Goal: Task Accomplishment & Management: Manage account settings

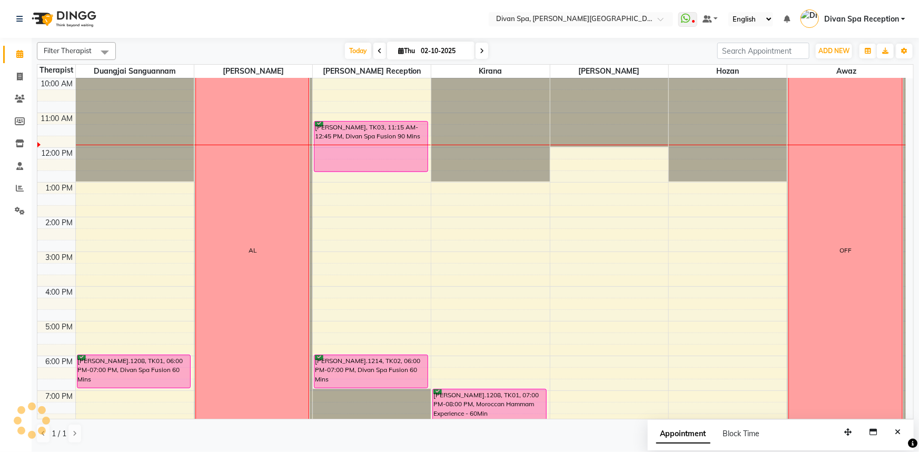
scroll to position [103, 0]
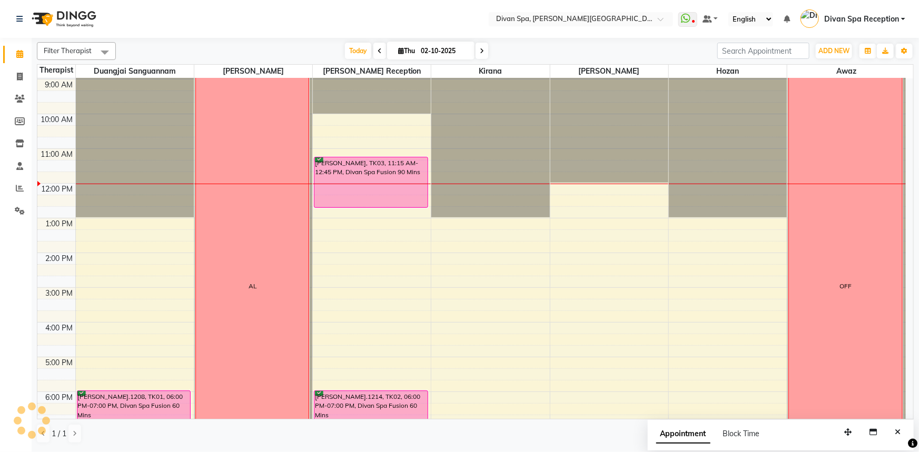
click at [358, 165] on div "[PERSON_NAME], TK03, 11:15 AM-12:45 PM, Divan Spa Fusion 90 Mins" at bounding box center [370, 182] width 113 height 50
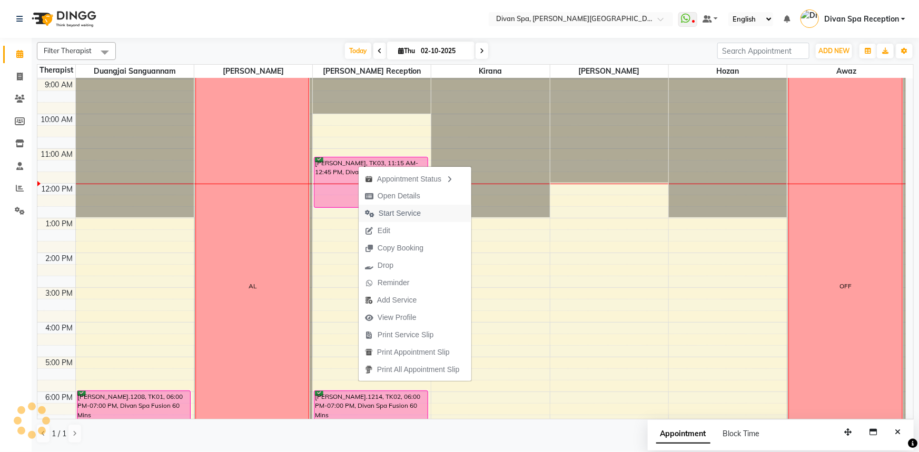
click at [391, 213] on span "Start Service" at bounding box center [400, 213] width 42 height 11
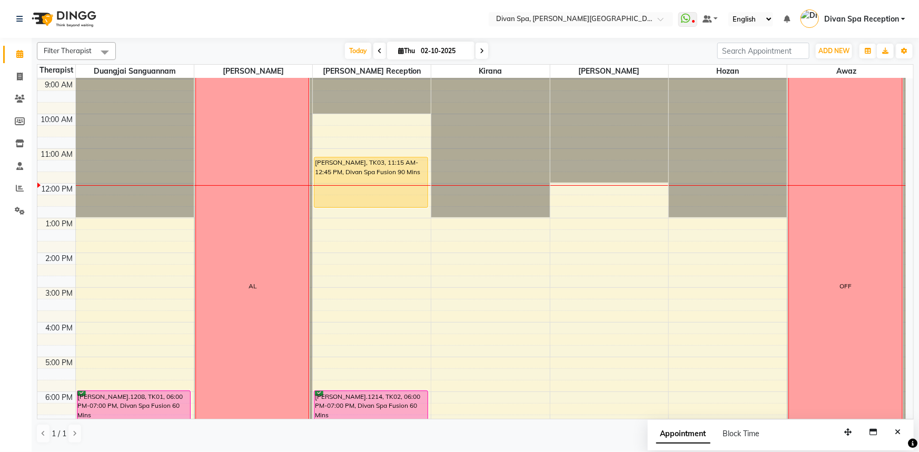
click at [363, 175] on div "[PERSON_NAME], TK03, 11:15 AM-12:45 PM, Divan Spa Fusion 90 Mins" at bounding box center [370, 182] width 113 height 50
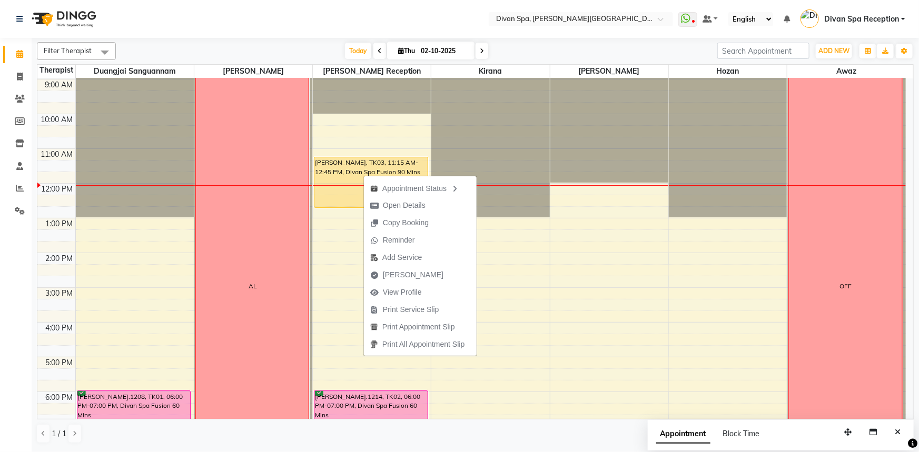
click at [539, 381] on div "6:00 AM 7:00 AM 8:00 AM 9:00 AM 10:00 AM 11:00 AM 12:00 PM 1:00 PM 2:00 PM 3:00…" at bounding box center [471, 270] width 868 height 590
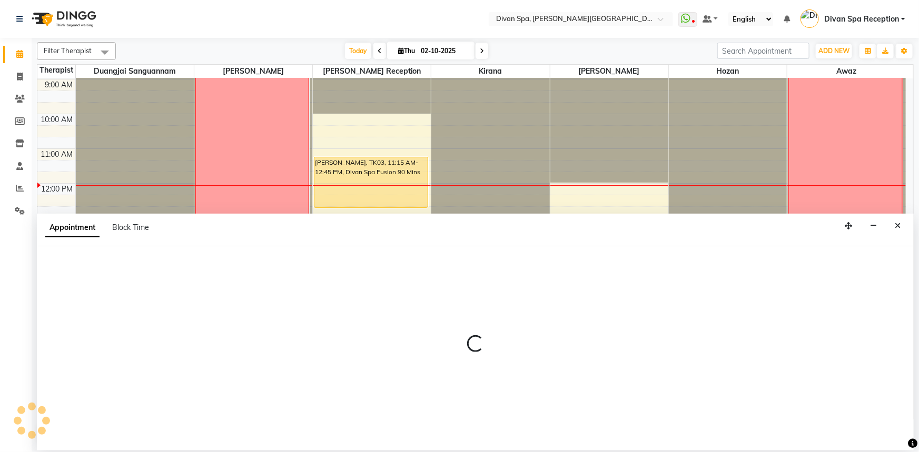
select select "85775"
select select "1065"
select select "tentative"
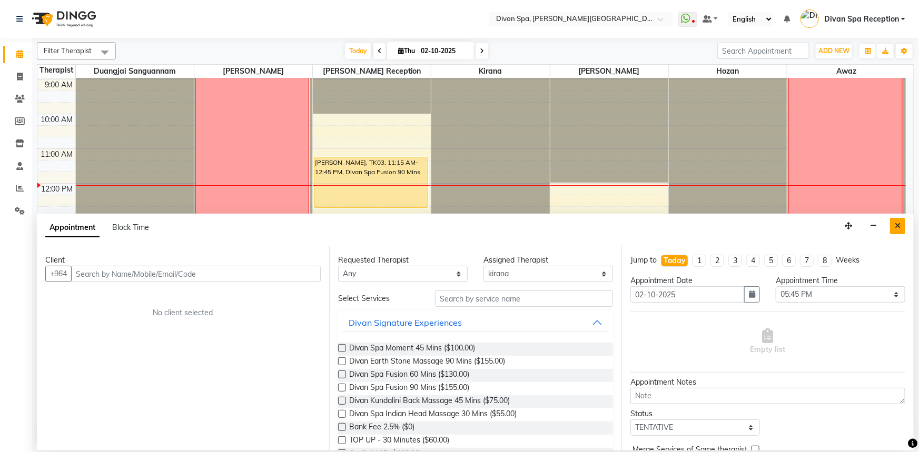
click at [899, 226] on icon "Close" at bounding box center [898, 225] width 6 height 7
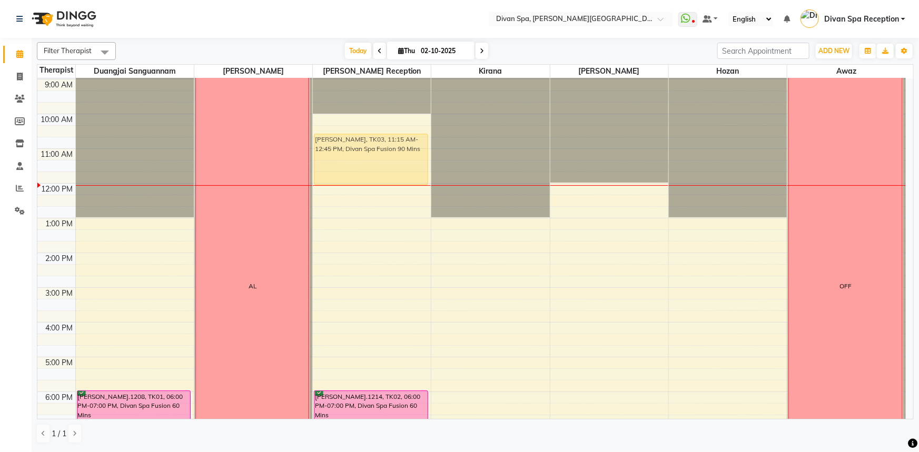
drag, startPoint x: 355, startPoint y: 167, endPoint x: 353, endPoint y: 148, distance: 19.1
click at [353, 148] on div "[PERSON_NAME], TK03, 11:15 AM-12:45 PM, Divan Spa Fusion 90 [PERSON_NAME].1214,…" at bounding box center [372, 270] width 118 height 590
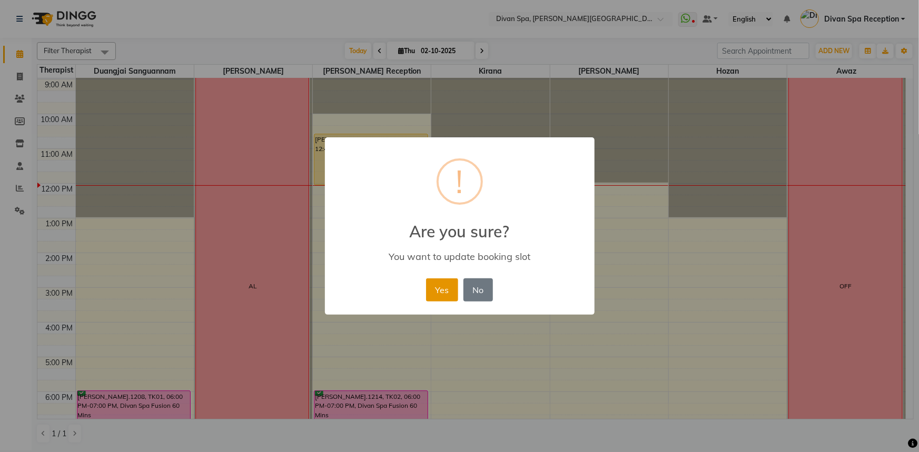
click at [444, 290] on button "Yes" at bounding box center [442, 290] width 32 height 23
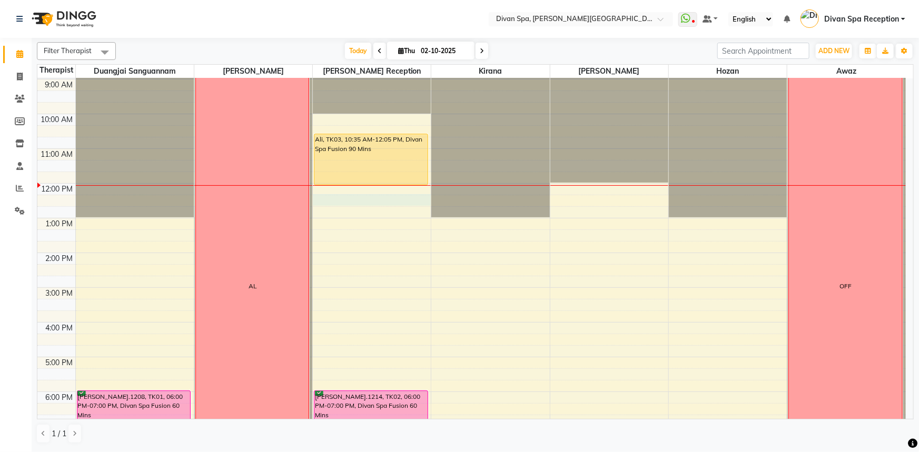
click at [355, 202] on div "6:00 AM 7:00 AM 8:00 AM 9:00 AM 10:00 AM 11:00 AM 12:00 PM 1:00 PM 2:00 PM 3:00…" at bounding box center [471, 270] width 868 height 590
select select "28726"
select select "735"
select select "tentative"
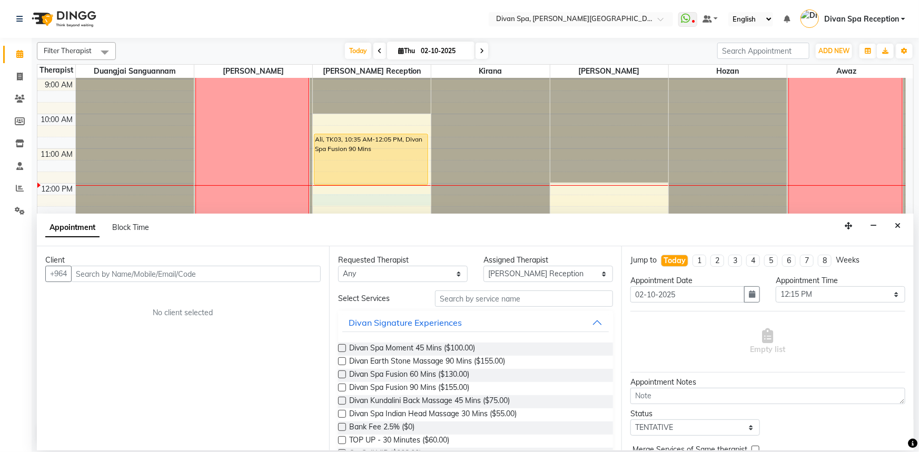
click at [146, 278] on input "text" at bounding box center [196, 274] width 250 height 16
click at [124, 271] on input "text" at bounding box center [196, 274] width 250 height 16
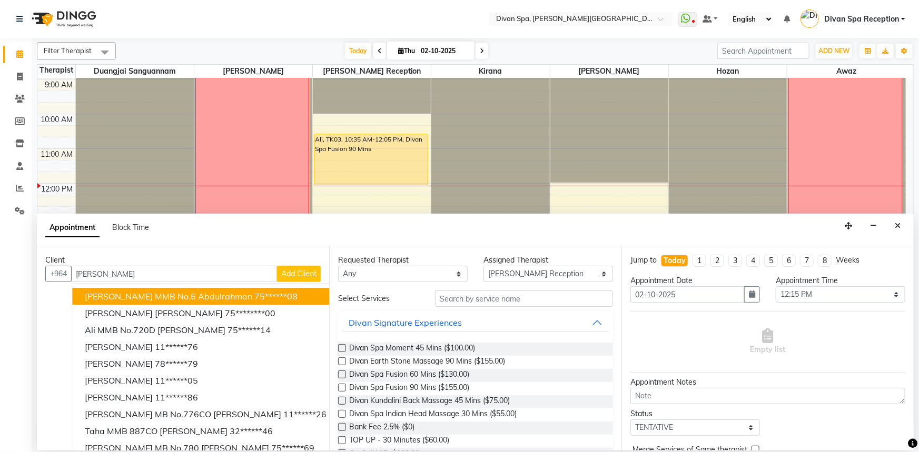
type input "[PERSON_NAME]"
click at [286, 275] on span "Add Client" at bounding box center [298, 273] width 35 height 9
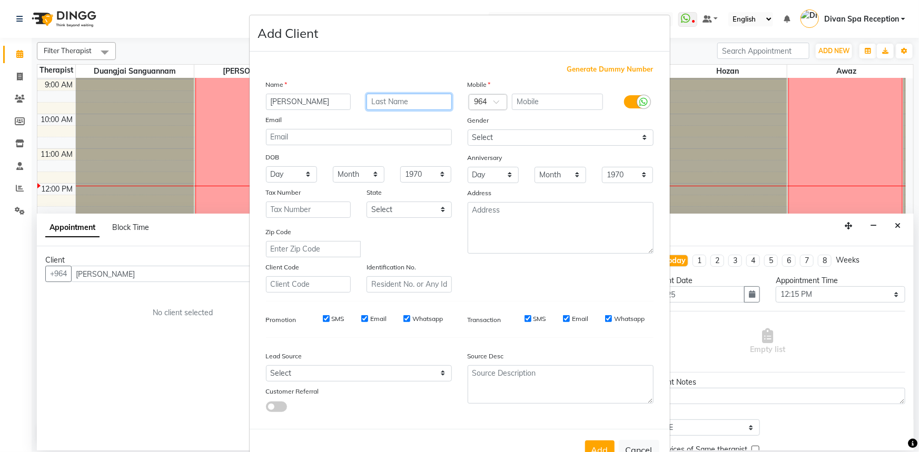
click at [398, 101] on input "text" at bounding box center [409, 102] width 85 height 16
type input "1408"
drag, startPoint x: 535, startPoint y: 101, endPoint x: 529, endPoint y: 98, distance: 6.6
click at [532, 100] on input "text" at bounding box center [557, 102] width 91 height 16
type input "701241201"
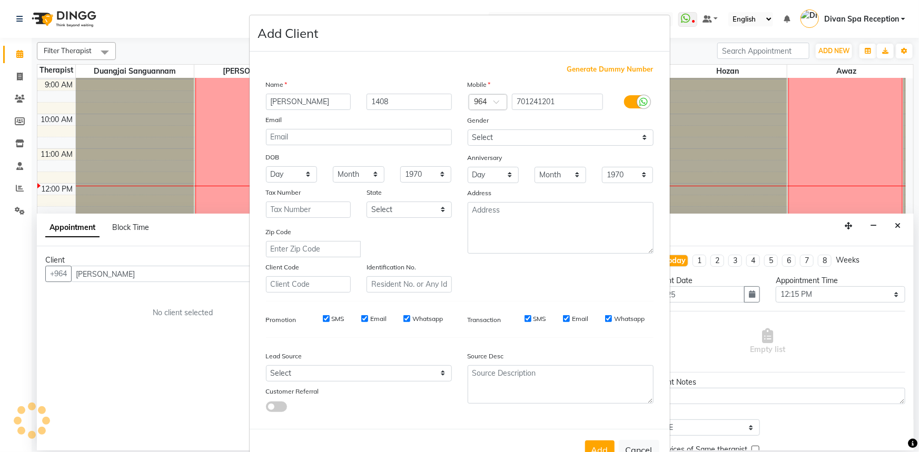
drag, startPoint x: 637, startPoint y: 103, endPoint x: 640, endPoint y: 130, distance: 27.0
click at [640, 104] on icon at bounding box center [644, 101] width 8 height 9
click at [0, 0] on input "checkbox" at bounding box center [0, 0] width 0 height 0
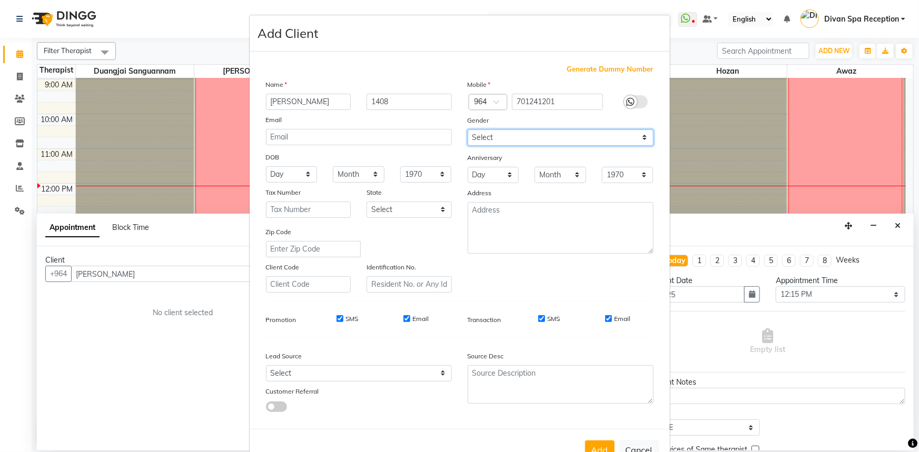
click at [640, 137] on select "Select [DEMOGRAPHIC_DATA] [DEMOGRAPHIC_DATA] Other Prefer Not To Say" at bounding box center [561, 138] width 186 height 16
select select "[DEMOGRAPHIC_DATA]"
click at [468, 130] on select "Select [DEMOGRAPHIC_DATA] [DEMOGRAPHIC_DATA] Other Prefer Not To Say" at bounding box center [561, 138] width 186 height 16
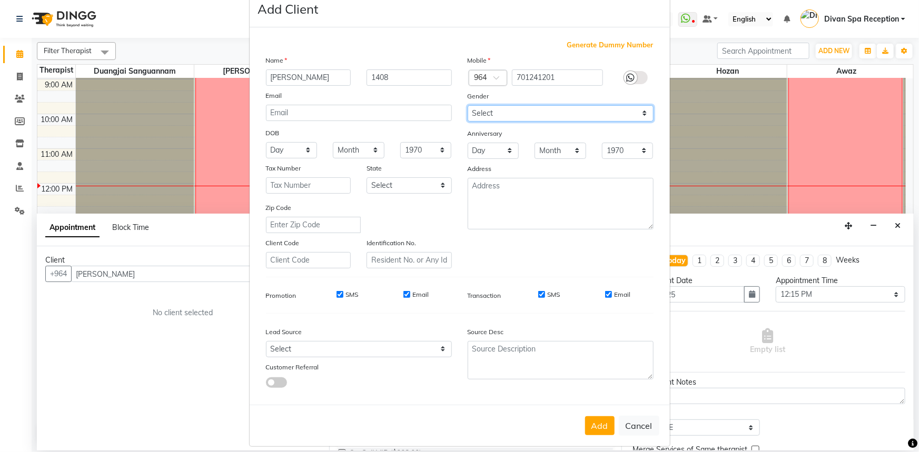
scroll to position [37, 0]
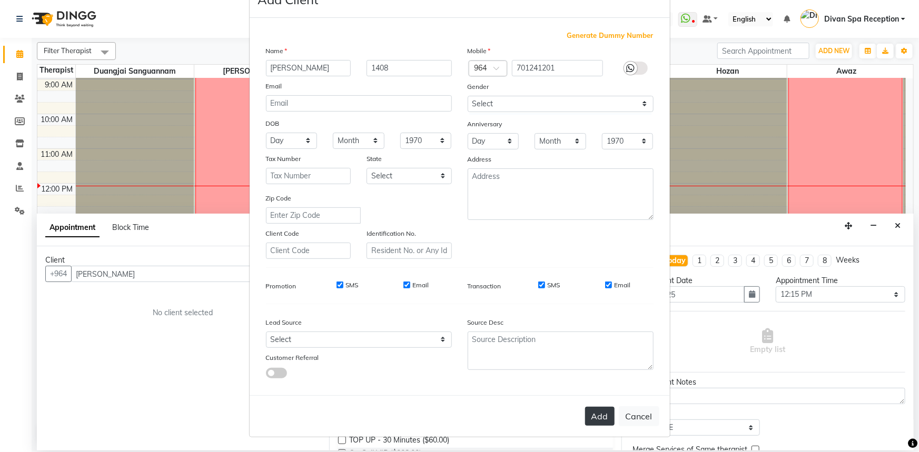
click at [600, 417] on button "Add" at bounding box center [599, 416] width 29 height 19
type input "70*****01"
select select
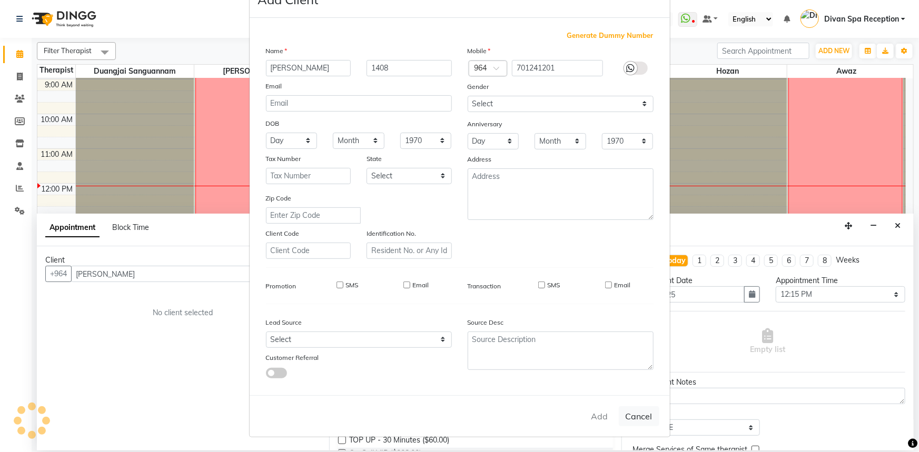
select select
checkbox input "false"
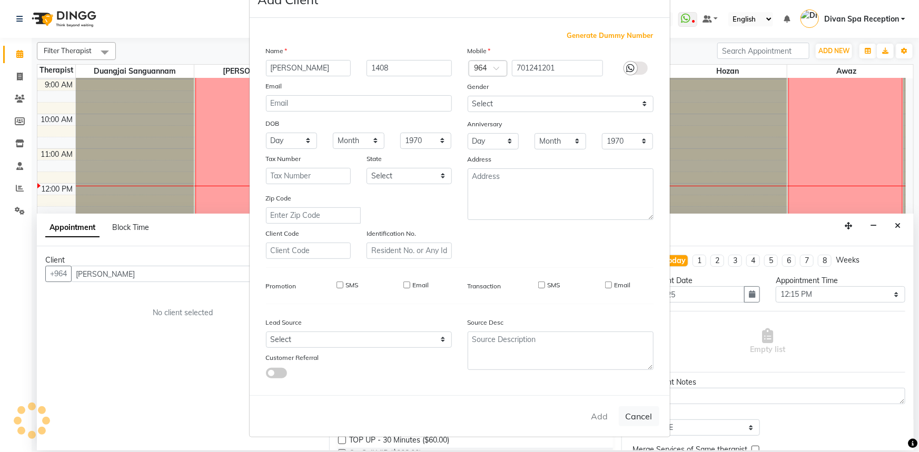
checkbox input "false"
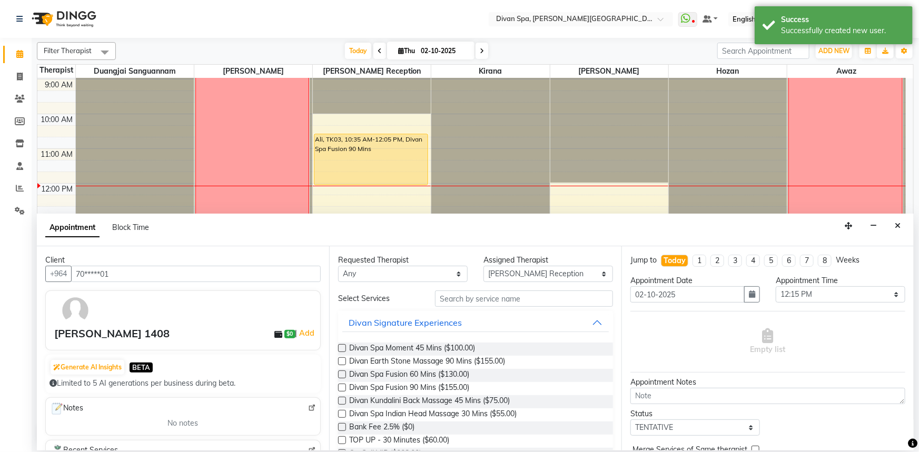
click at [342, 374] on label at bounding box center [342, 375] width 8 height 8
click at [342, 374] on input "checkbox" at bounding box center [341, 375] width 7 height 7
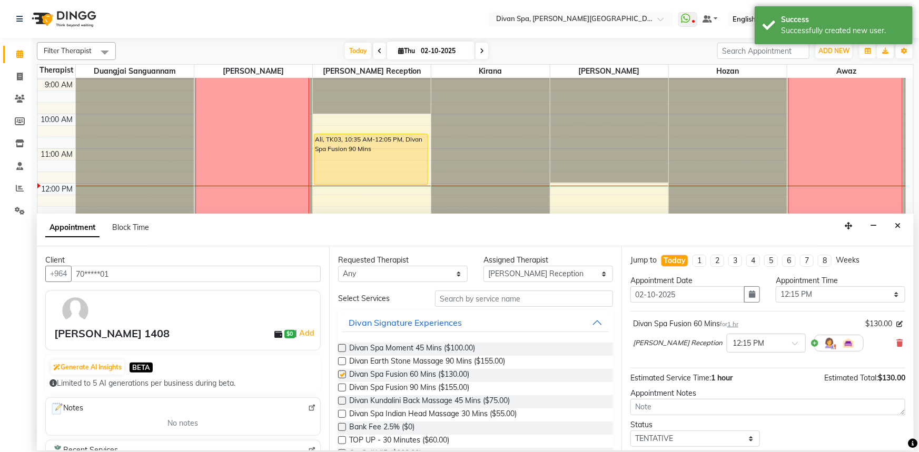
checkbox input "false"
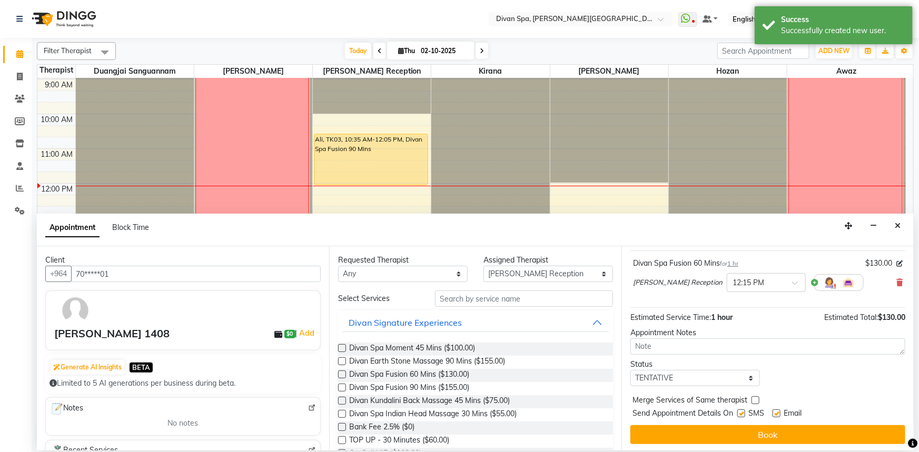
scroll to position [62, 0]
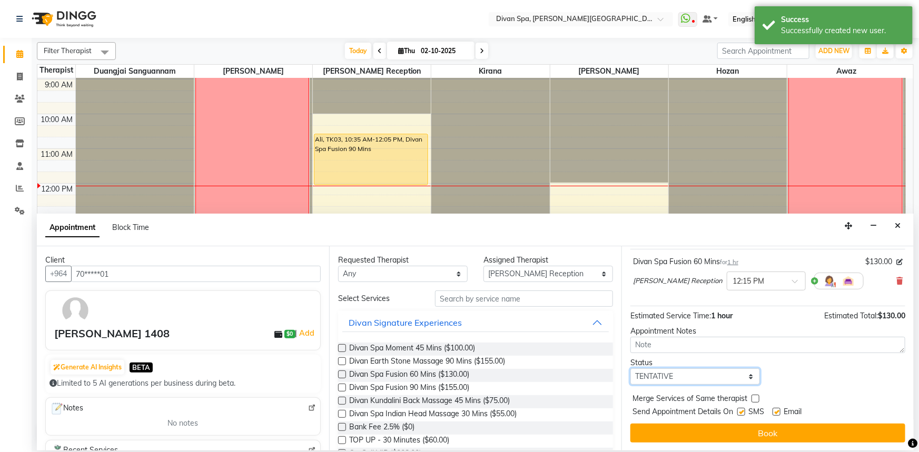
click at [753, 379] on select "Select TENTATIVE CONFIRM CHECK-IN UPCOMING" at bounding box center [695, 377] width 130 height 16
select select "confirm booking"
click at [630, 369] on select "Select TENTATIVE CONFIRM CHECK-IN UPCOMING" at bounding box center [695, 377] width 130 height 16
drag, startPoint x: 738, startPoint y: 412, endPoint x: 761, endPoint y: 410, distance: 23.2
click at [743, 411] on label at bounding box center [741, 412] width 8 height 8
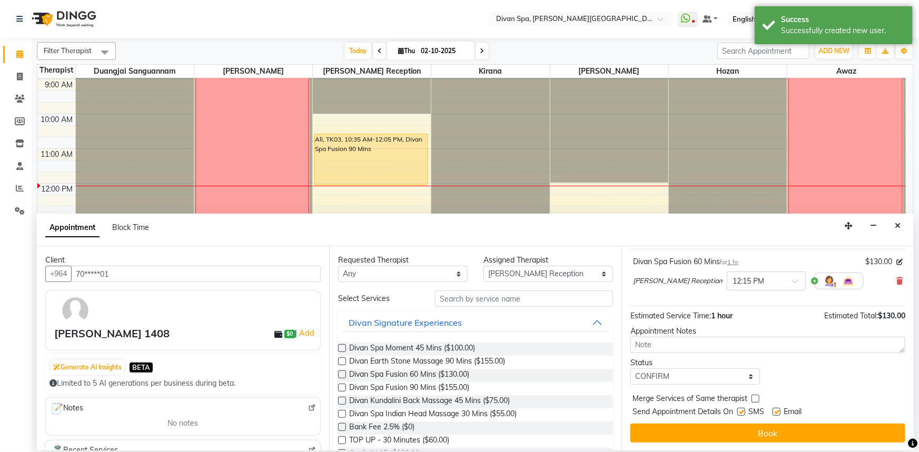
click at [743, 411] on input "checkbox" at bounding box center [740, 413] width 7 height 7
checkbox input "false"
click at [777, 413] on label at bounding box center [777, 412] width 8 height 8
click at [777, 413] on input "checkbox" at bounding box center [776, 413] width 7 height 7
checkbox input "false"
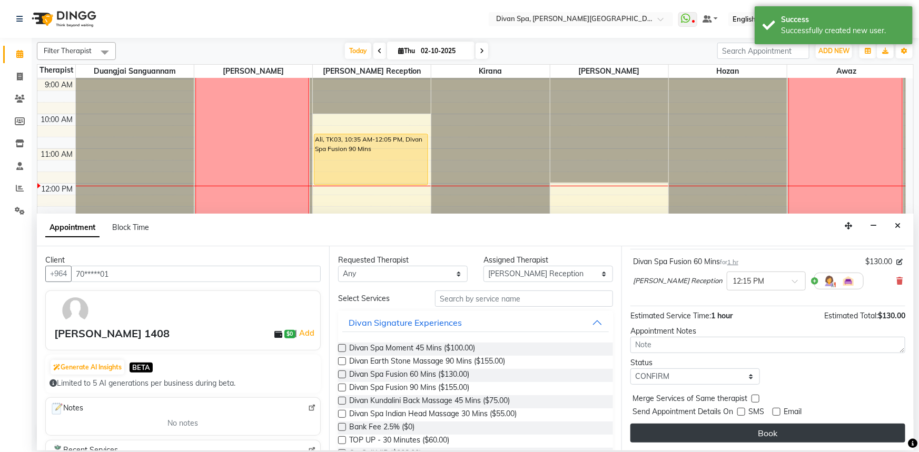
click at [767, 432] on button "Book" at bounding box center [767, 433] width 275 height 19
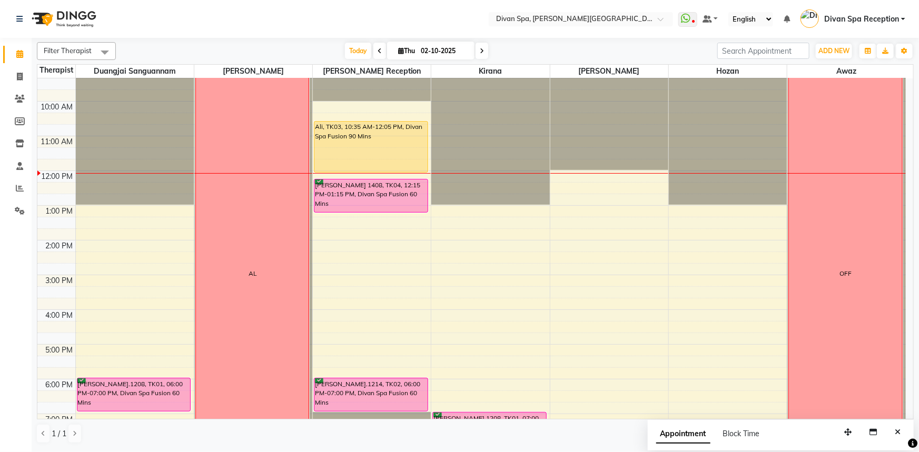
scroll to position [151, 0]
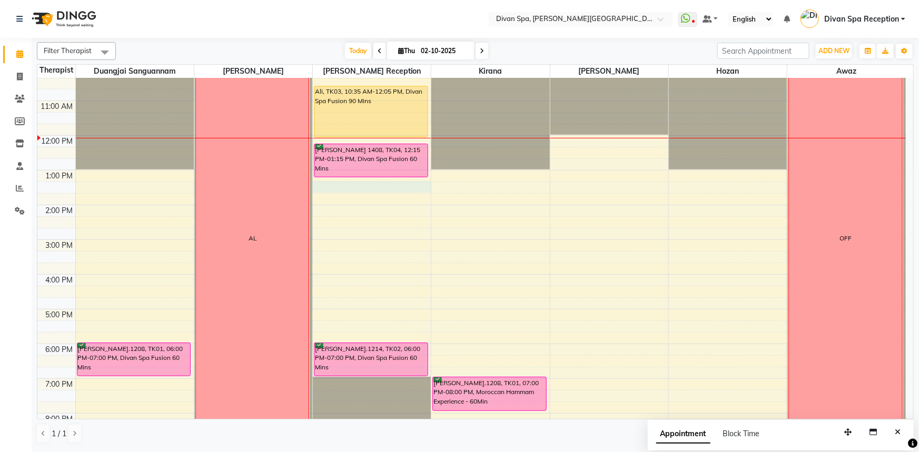
click at [368, 184] on div "6:00 AM 7:00 AM 8:00 AM 9:00 AM 10:00 AM 11:00 AM 12:00 PM 1:00 PM 2:00 PM 3:00…" at bounding box center [471, 222] width 868 height 590
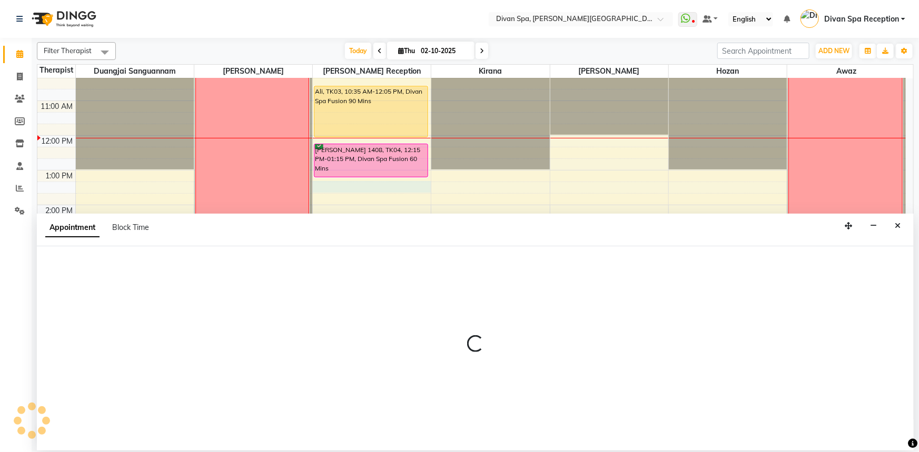
select select "28726"
select select "795"
select select "tentative"
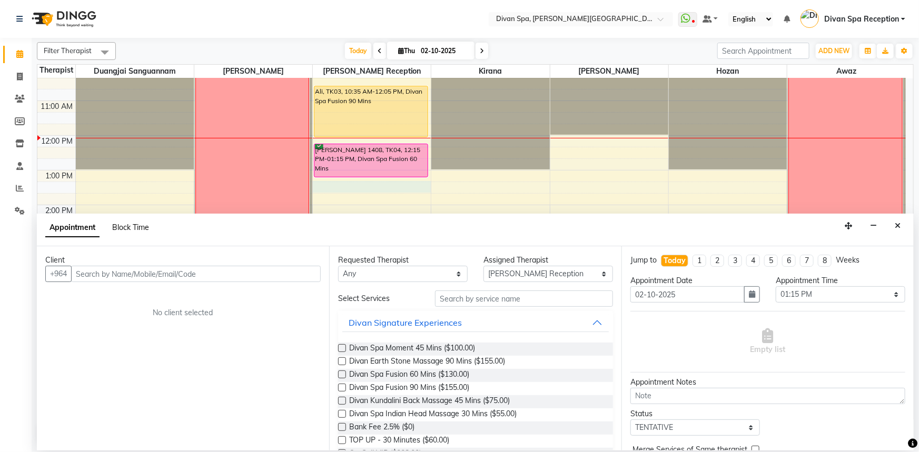
click at [126, 228] on span "Block Time" at bounding box center [130, 227] width 37 height 9
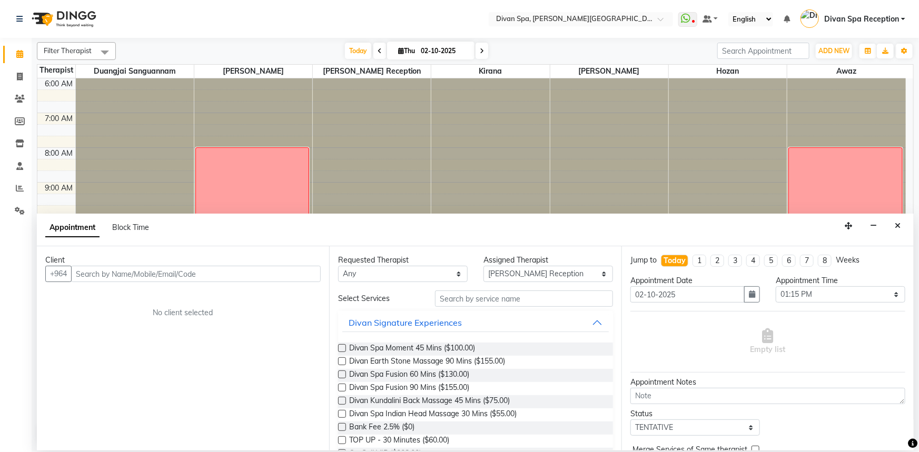
select select "28726"
select select "795"
select select "825"
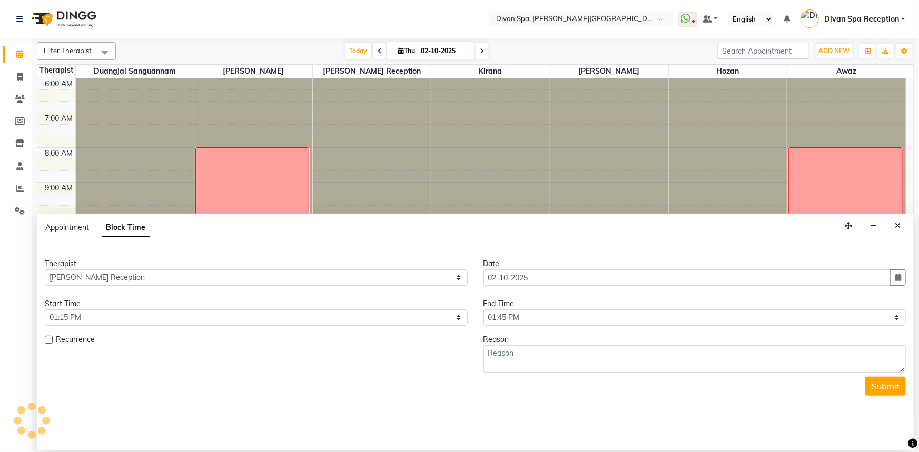
scroll to position [209, 0]
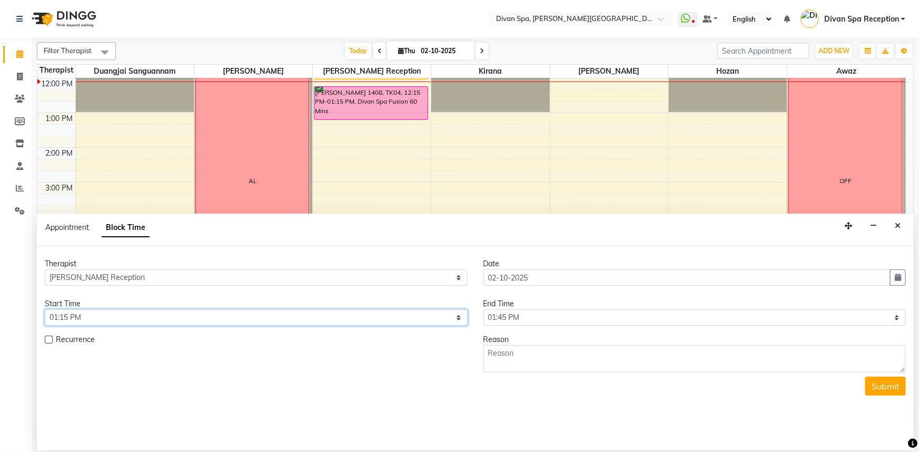
click at [455, 318] on select "Select 07:00 AM 07:15 AM 07:30 AM 07:45 AM 08:00 AM 08:15 AM 08:30 AM 08:45 AM …" at bounding box center [256, 318] width 423 height 16
select select "810"
click at [45, 310] on select "Select 07:00 AM 07:15 AM 07:30 AM 07:45 AM 08:00 AM 08:15 AM 08:30 AM 08:45 AM …" at bounding box center [256, 318] width 423 height 16
click at [895, 321] on select "Select 07:00 AM 07:15 AM 07:30 AM 07:45 AM 08:00 AM 08:15 AM 08:30 AM 08:45 AM …" at bounding box center [694, 318] width 423 height 16
select select "855"
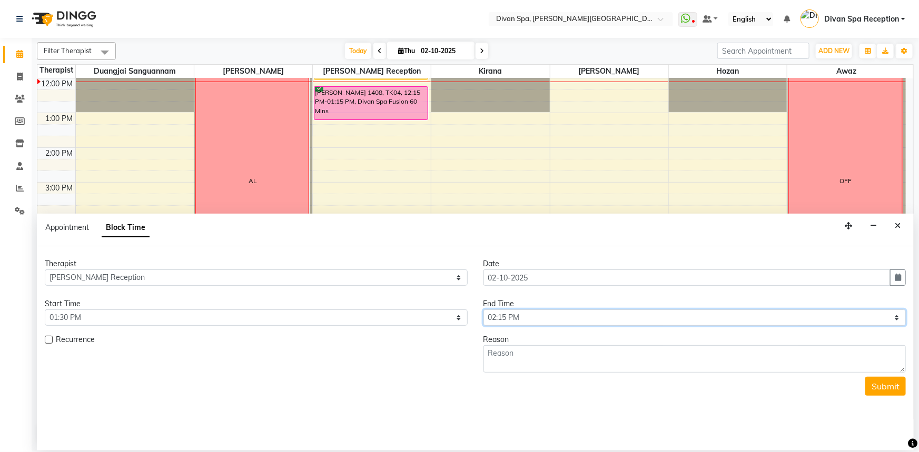
click at [483, 310] on select "Select 07:00 AM 07:15 AM 07:30 AM 07:45 AM 08:00 AM 08:15 AM 08:30 AM 08:45 AM …" at bounding box center [694, 318] width 423 height 16
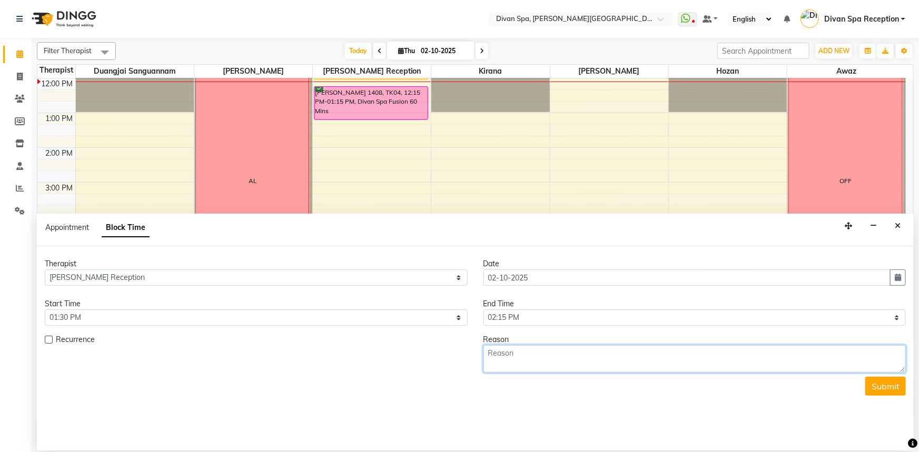
click at [556, 368] on textarea at bounding box center [694, 358] width 423 height 27
type textarea "BMEAL"
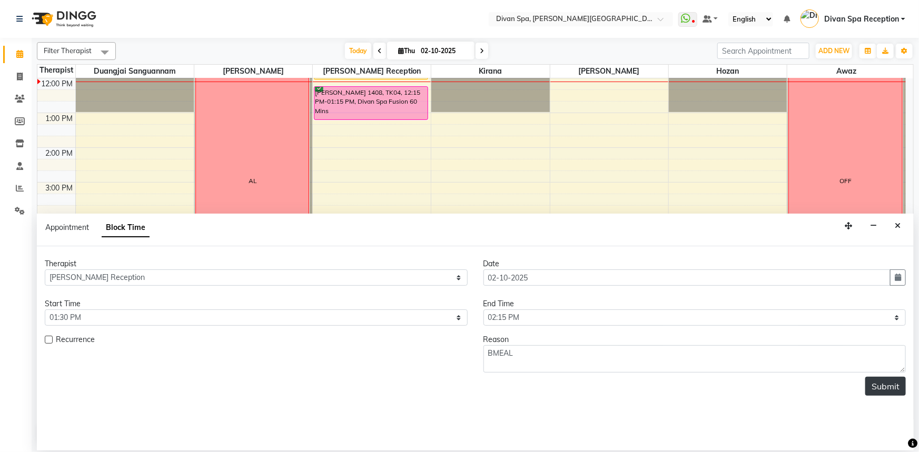
click at [879, 390] on button "Submit" at bounding box center [885, 386] width 41 height 19
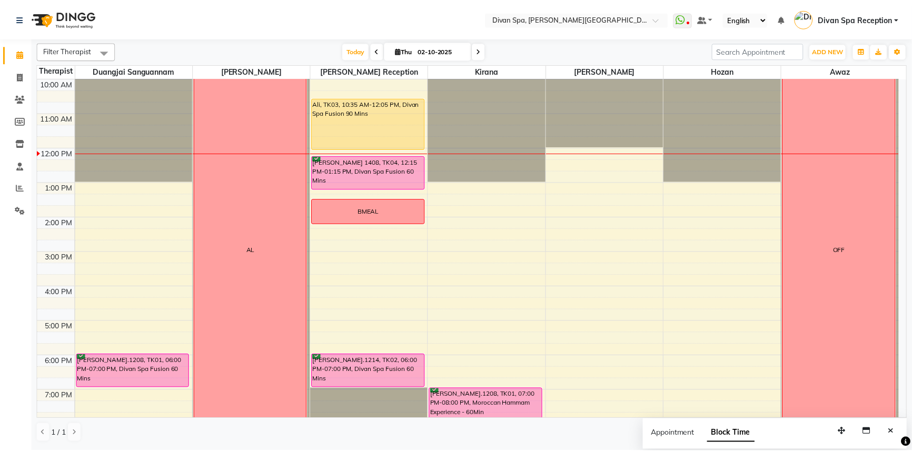
scroll to position [65, 0]
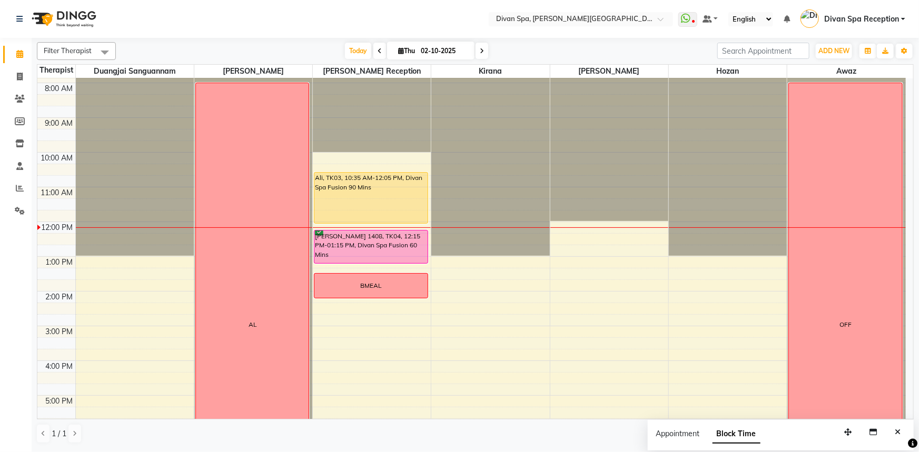
click at [375, 198] on div "Ali, TK03, 10:35 AM-12:05 PM, Divan Spa Fusion 90 Mins" at bounding box center [370, 198] width 113 height 51
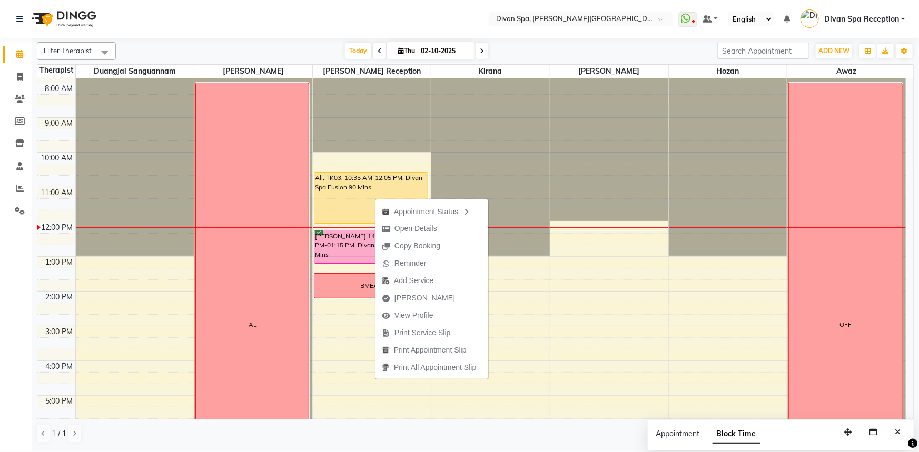
click at [407, 298] on span "[PERSON_NAME]" at bounding box center [424, 298] width 61 height 11
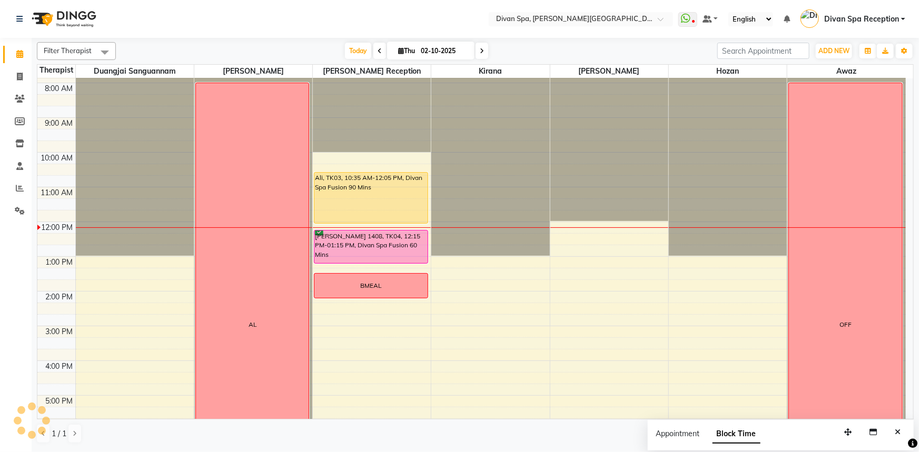
select select "service"
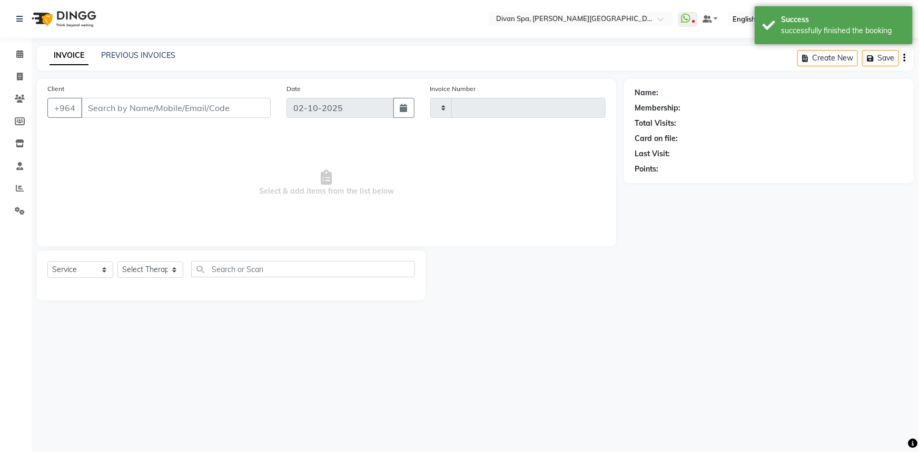
type input "1289"
select select "3515"
type input "75*****51"
select select "28726"
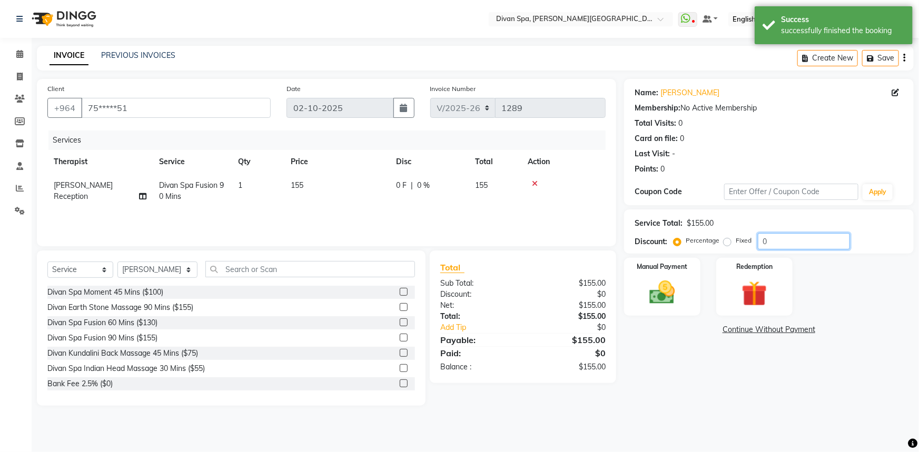
click at [779, 243] on input "0" at bounding box center [804, 241] width 92 height 16
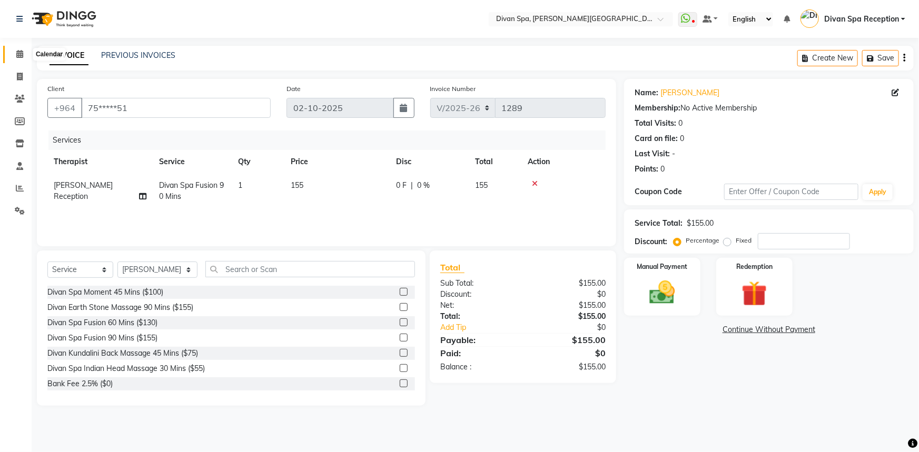
click at [16, 53] on icon at bounding box center [19, 54] width 7 height 8
click at [21, 78] on icon at bounding box center [20, 77] width 6 height 8
click at [22, 54] on icon at bounding box center [19, 54] width 7 height 8
click at [659, 277] on div "Manual Payment" at bounding box center [662, 287] width 80 height 61
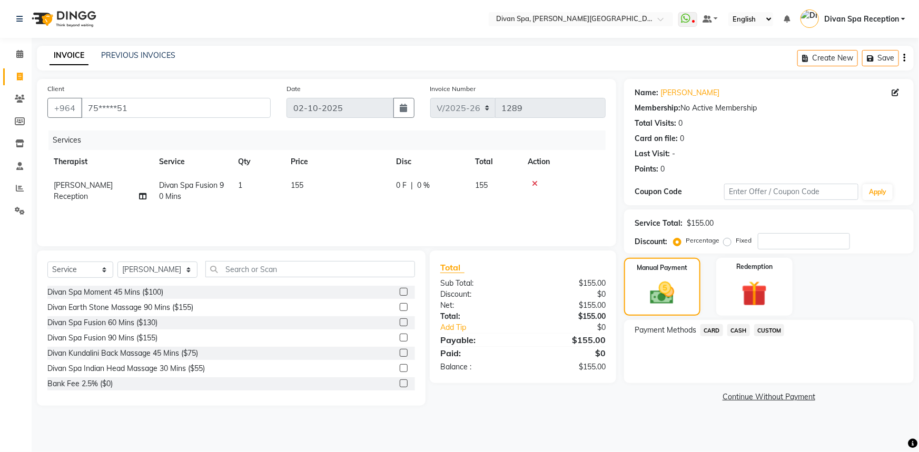
click at [736, 328] on span "CASH" at bounding box center [738, 330] width 23 height 12
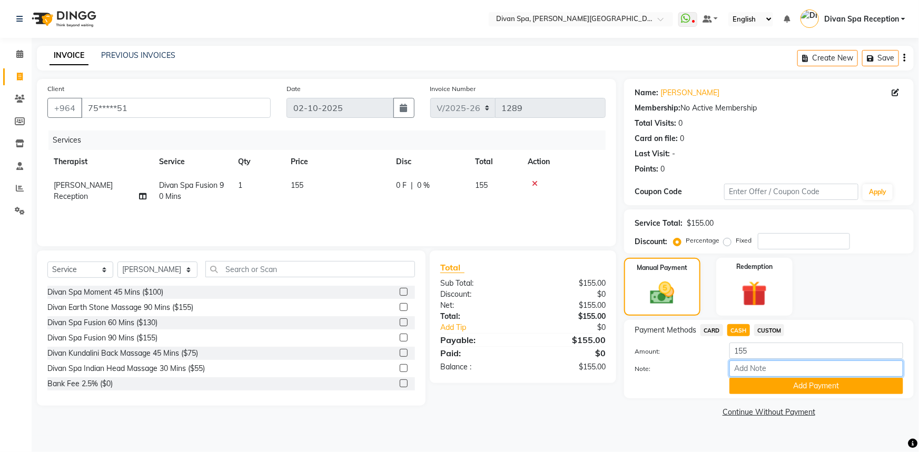
click at [753, 367] on input "Note:" at bounding box center [816, 369] width 174 height 16
type input "Cash"
click at [798, 383] on button "Add Payment" at bounding box center [816, 386] width 174 height 16
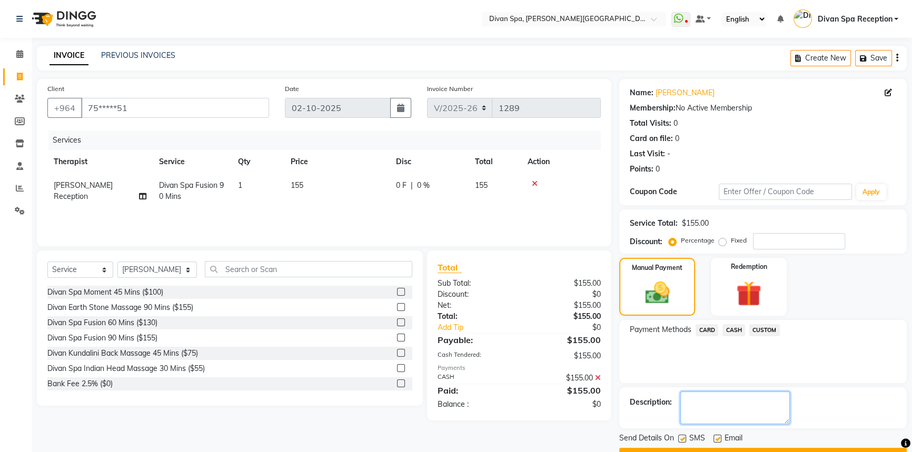
click at [716, 409] on textarea at bounding box center [735, 408] width 110 height 33
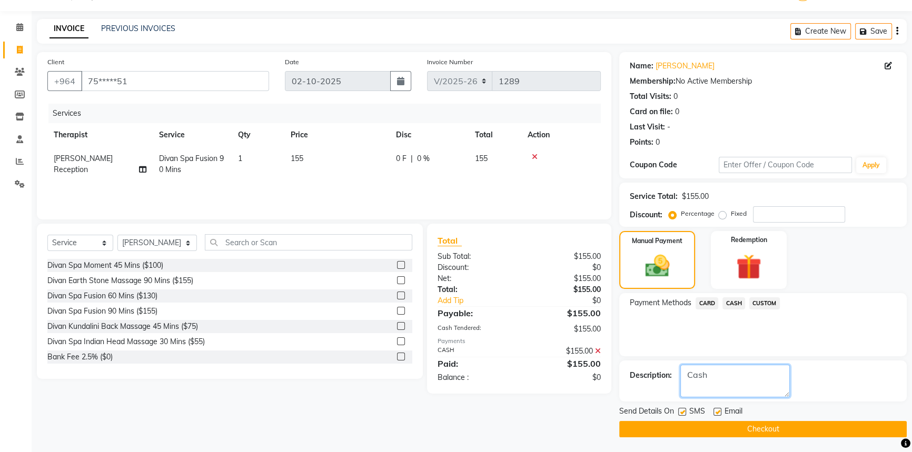
type textarea "Cash"
drag, startPoint x: 681, startPoint y: 411, endPoint x: 698, endPoint y: 411, distance: 16.9
click at [684, 411] on label at bounding box center [682, 412] width 8 height 8
click at [684, 411] on input "checkbox" at bounding box center [681, 412] width 7 height 7
checkbox input "false"
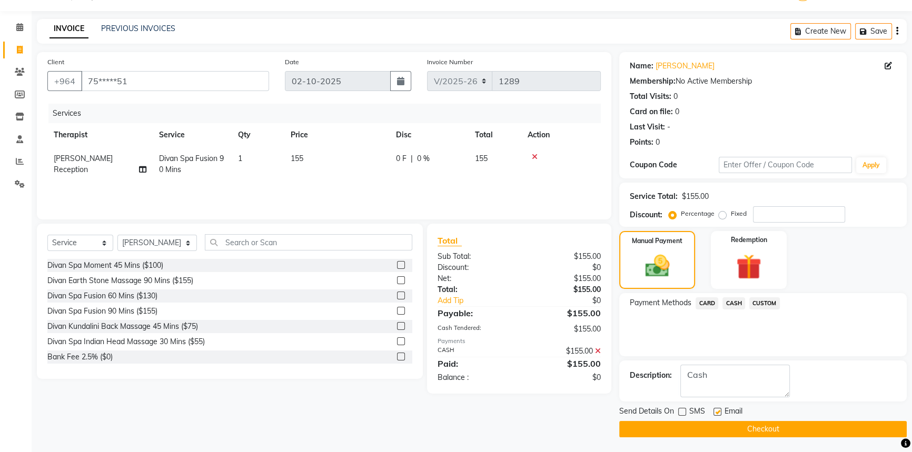
click at [718, 413] on label at bounding box center [718, 412] width 8 height 8
click at [718, 413] on input "checkbox" at bounding box center [717, 412] width 7 height 7
checkbox input "false"
click at [743, 426] on button "Checkout" at bounding box center [763, 429] width 288 height 16
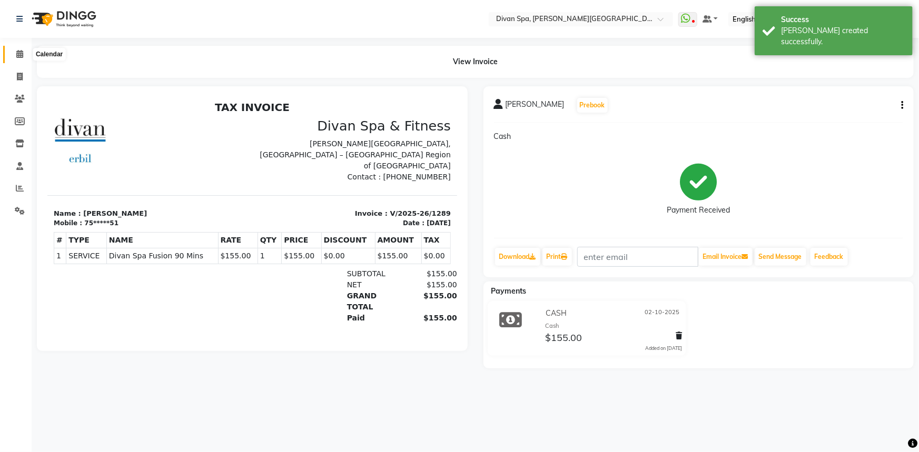
click at [16, 51] on icon at bounding box center [19, 54] width 7 height 8
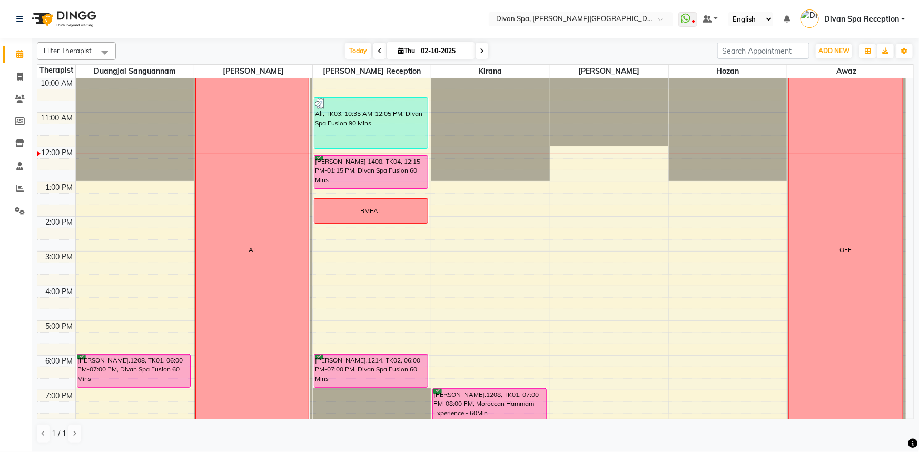
scroll to position [143, 0]
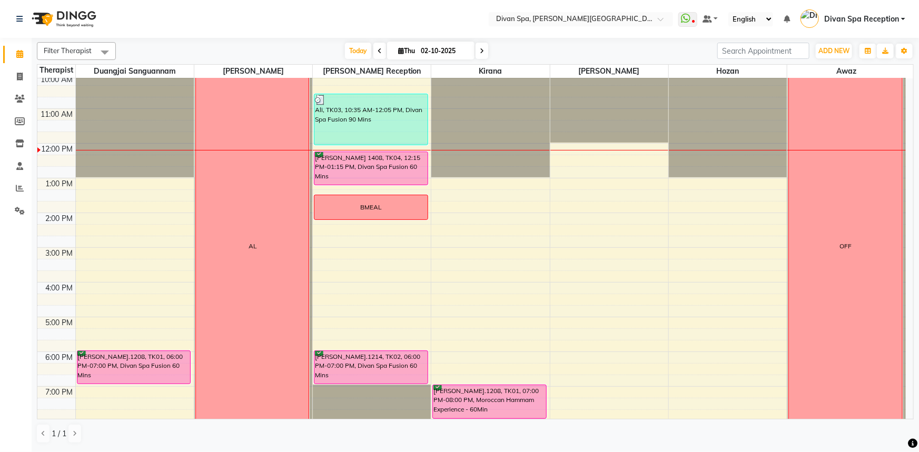
click at [480, 53] on icon at bounding box center [482, 51] width 4 height 6
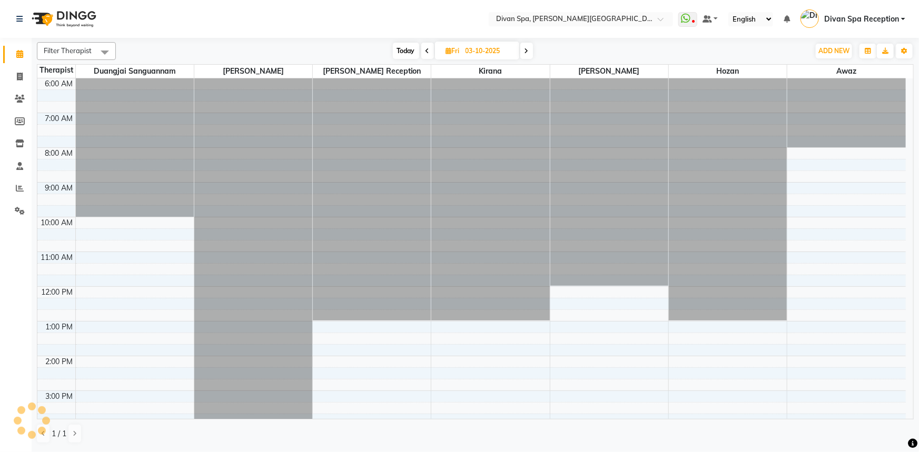
scroll to position [209, 0]
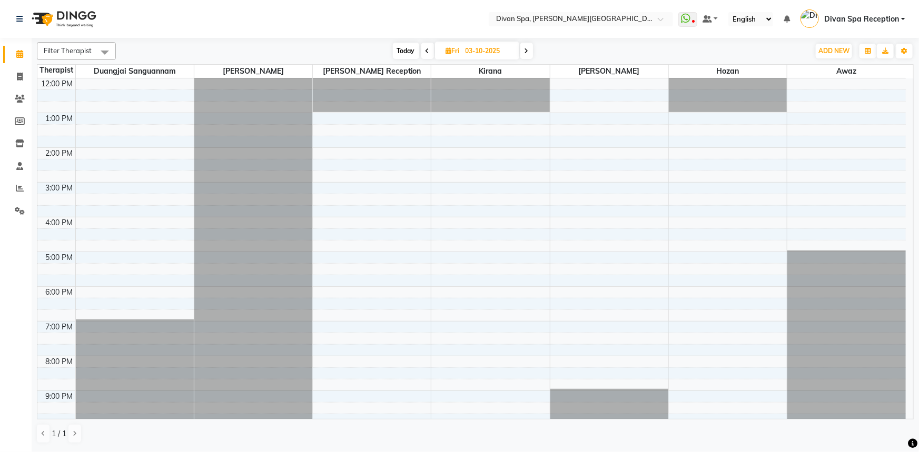
click at [404, 51] on span "Today" at bounding box center [406, 51] width 26 height 16
type input "02-10-2025"
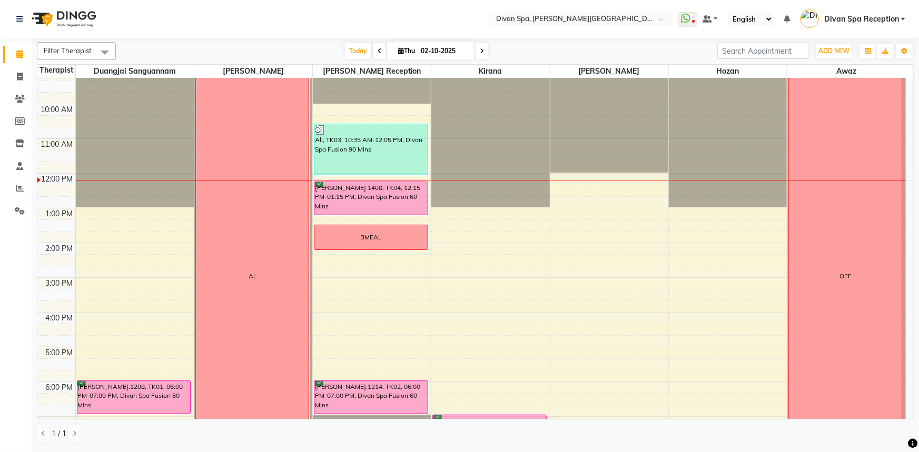
scroll to position [113, 0]
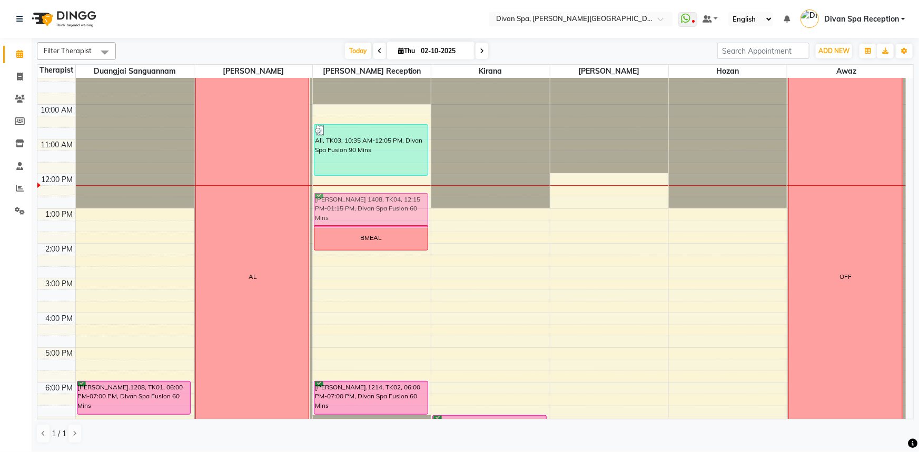
drag, startPoint x: 400, startPoint y: 194, endPoint x: 404, endPoint y: 208, distance: 15.0
click at [404, 208] on div "[PERSON_NAME], TK03, 10:35 AM-12:05 PM, Divan Spa Fusion 90 [PERSON_NAME] 1408,…" at bounding box center [372, 261] width 118 height 590
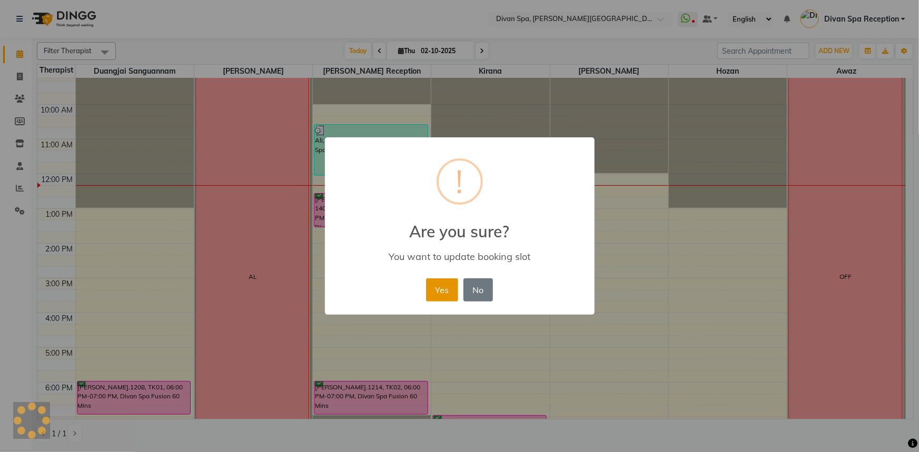
click at [437, 293] on button "Yes" at bounding box center [442, 290] width 32 height 23
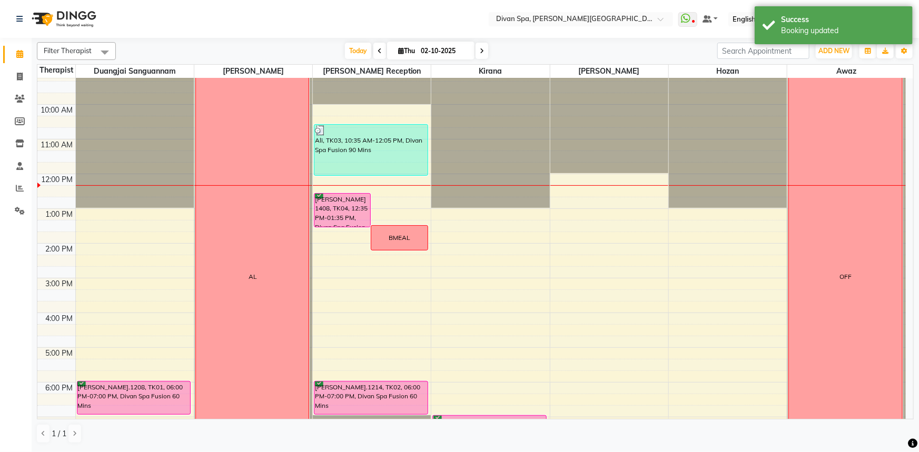
click at [342, 213] on div "[PERSON_NAME] 1408, TK04, 12:35 PM-01:35 PM, Divan Spa Fusion 60 Mins" at bounding box center [342, 210] width 56 height 33
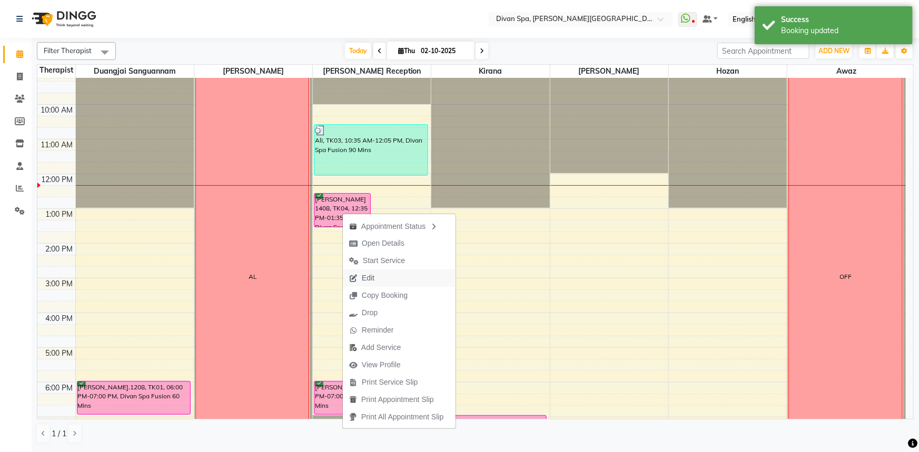
click at [367, 276] on span "Edit" at bounding box center [368, 278] width 13 height 11
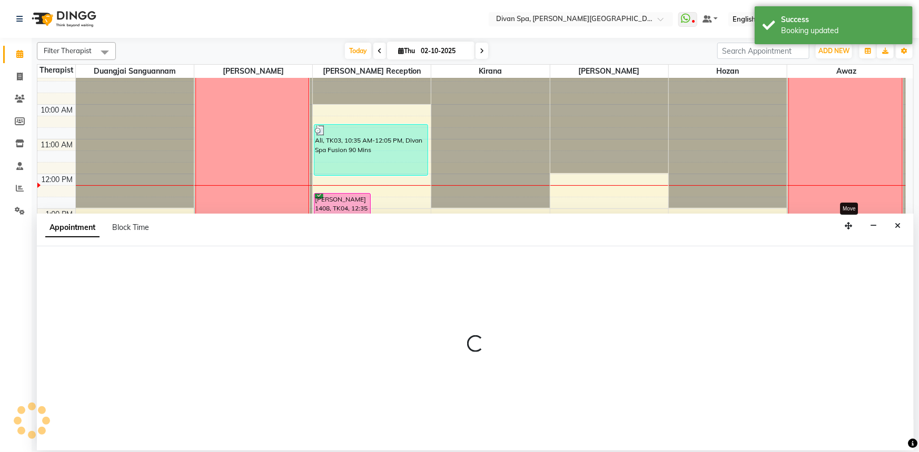
select select "tentative"
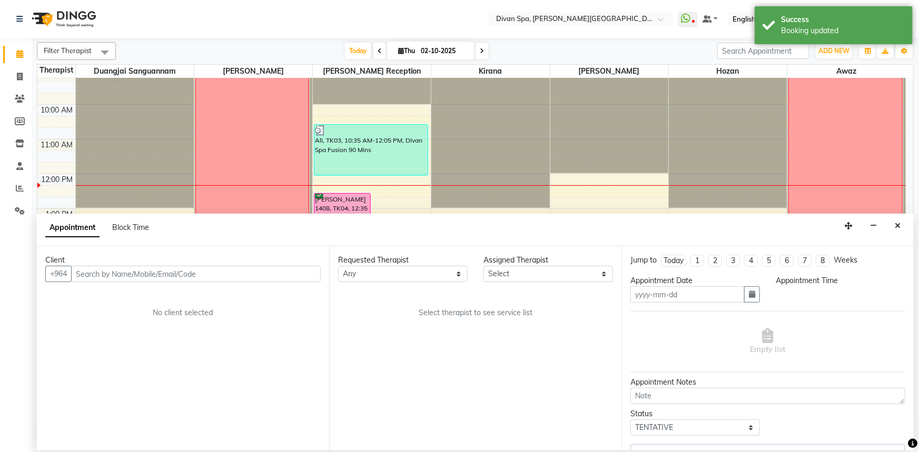
type input "02-10-2025"
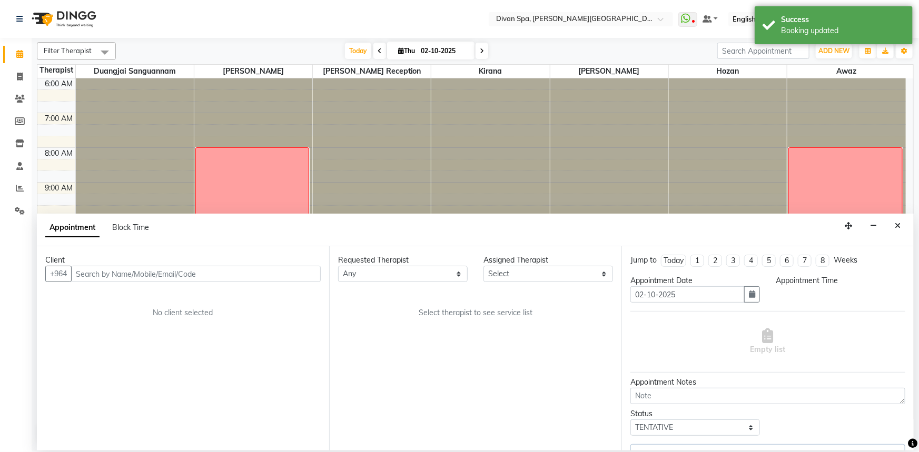
select select "confirm booking"
select select "28726"
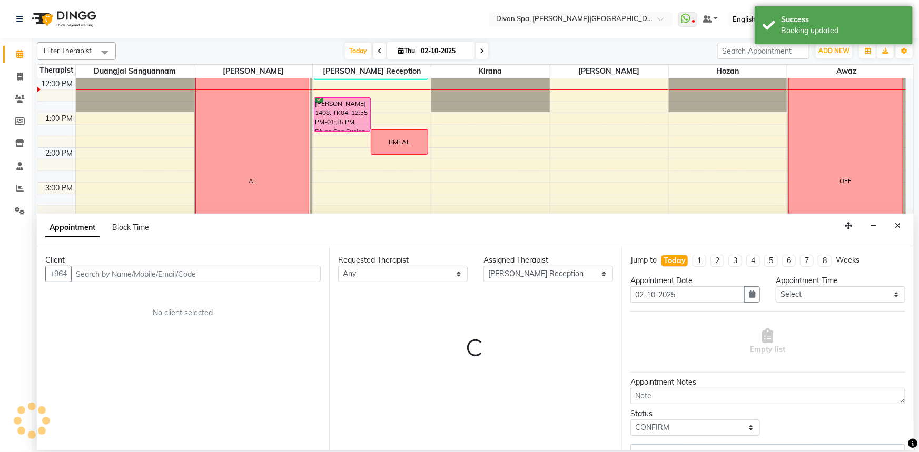
select select
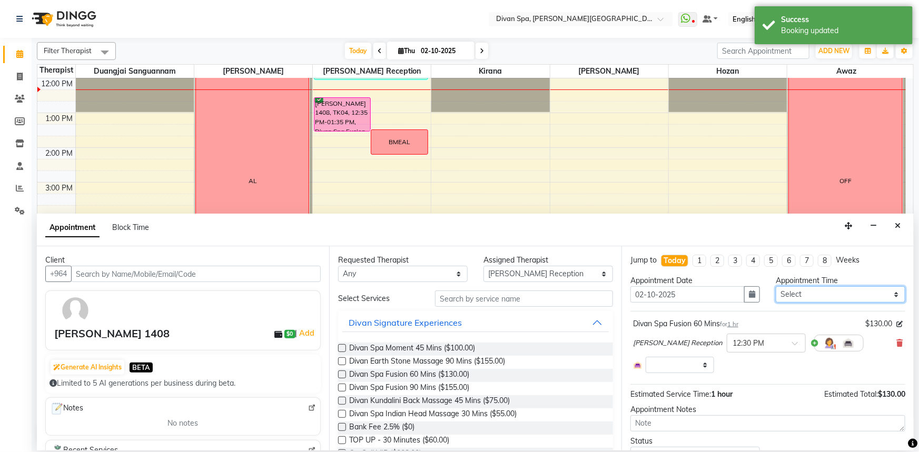
click at [880, 296] on select "Select 07:00 AM 07:15 AM 07:30 AM 07:45 AM 08:00 AM 08:15 AM 08:30 AM 08:45 AM …" at bounding box center [841, 294] width 130 height 16
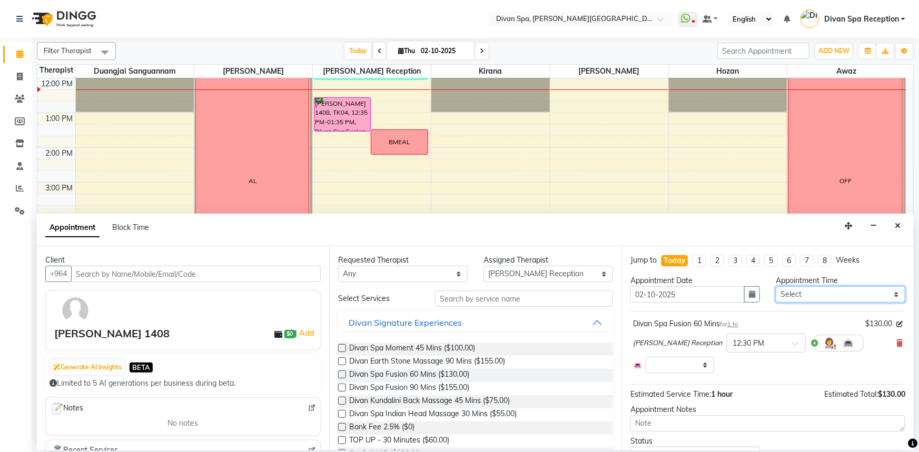
select select "870"
click at [776, 286] on select "Select 07:00 AM 07:15 AM 07:30 AM 07:45 AM 08:00 AM 08:15 AM 08:30 AM 08:45 AM …" at bounding box center [841, 294] width 130 height 16
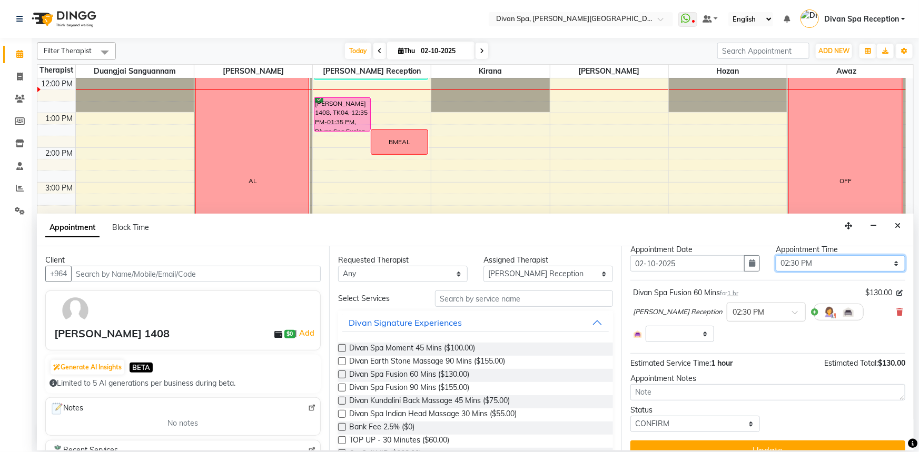
scroll to position [47, 0]
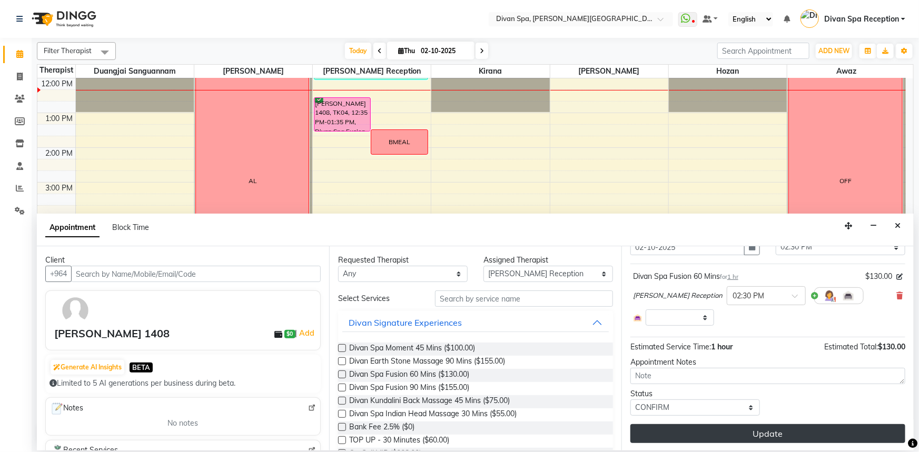
click at [758, 428] on button "Update" at bounding box center [767, 433] width 275 height 19
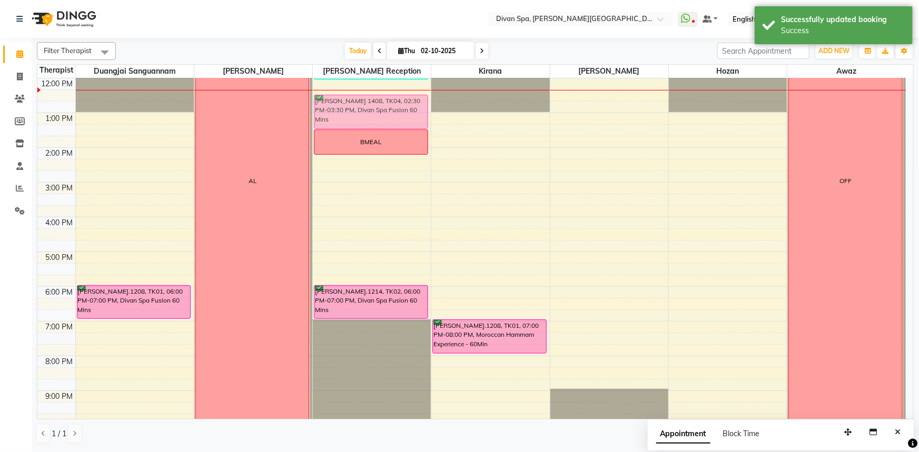
drag, startPoint x: 344, startPoint y: 180, endPoint x: 353, endPoint y: 106, distance: 73.7
click at [353, 106] on div "[PERSON_NAME], TK03, 10:35 AM-12:05 PM, Divan Spa Fusion 90 Mins BMEAL Abdulrah…" at bounding box center [372, 165] width 118 height 590
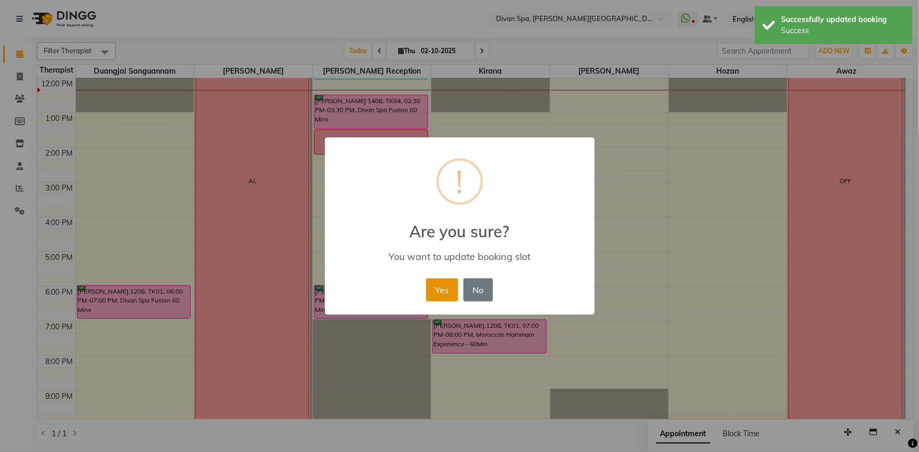
click at [440, 286] on button "Yes" at bounding box center [442, 290] width 32 height 23
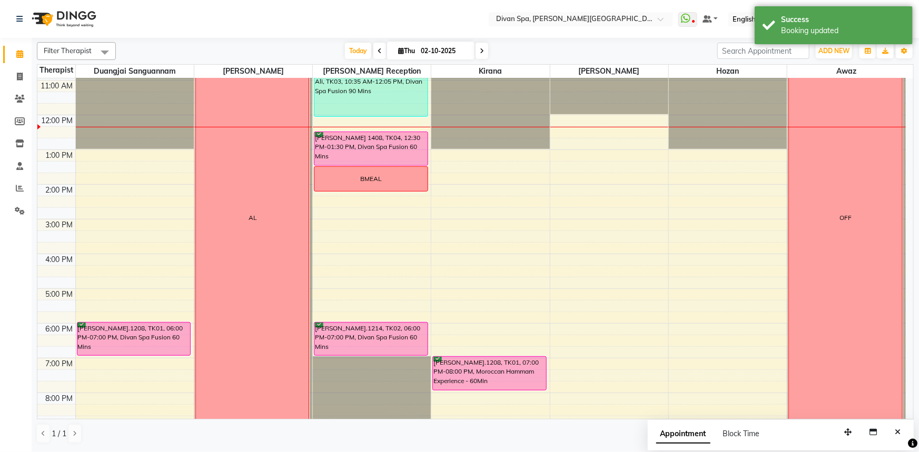
scroll to position [113, 0]
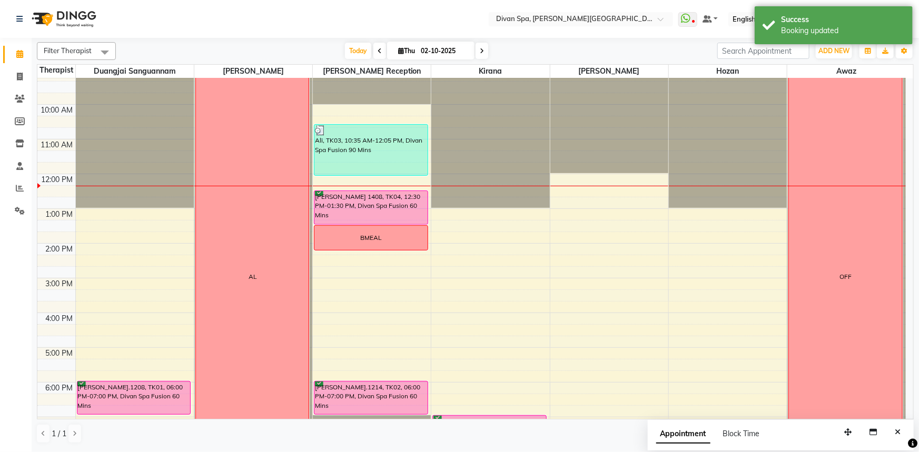
click at [374, 199] on div "[PERSON_NAME] 1408, TK04, 12:30 PM-01:30 PM, Divan Spa Fusion 60 Mins" at bounding box center [370, 207] width 113 height 33
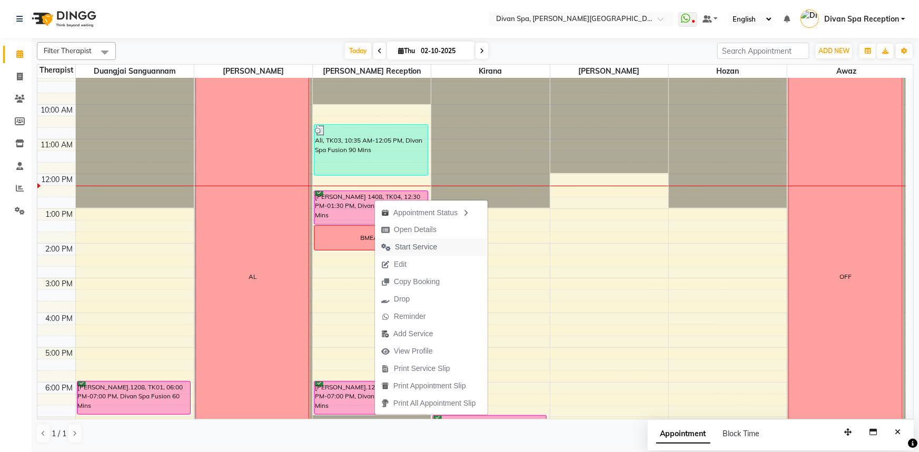
click at [421, 246] on span "Start Service" at bounding box center [416, 247] width 42 height 11
